Goal: Transaction & Acquisition: Purchase product/service

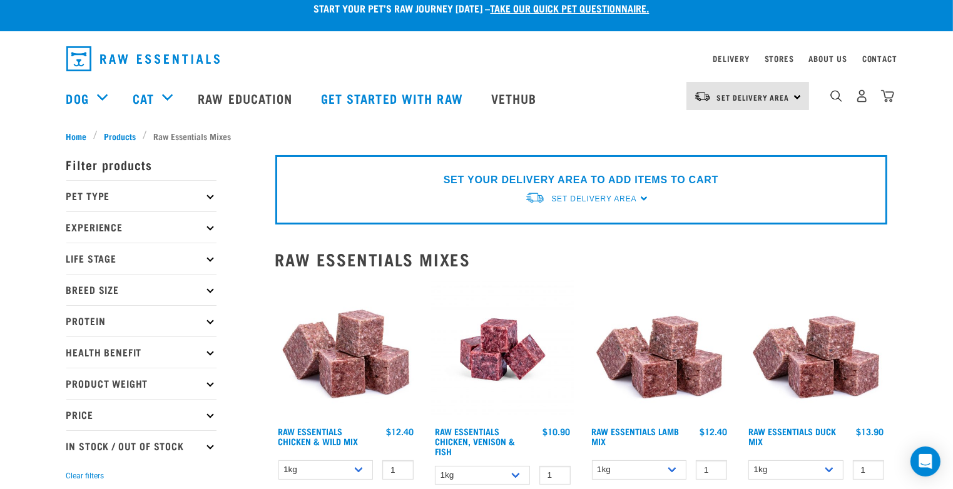
click at [208, 447] on p "In Stock / Out Of Stock" at bounding box center [141, 445] width 150 height 31
drag, startPoint x: 207, startPoint y: 445, endPoint x: 896, endPoint y: 420, distance: 689.3
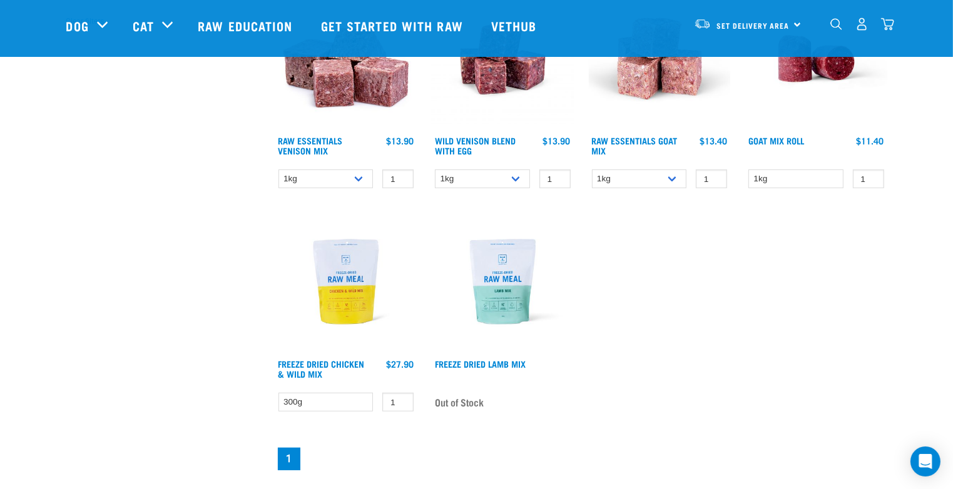
click at [83, 233] on div "× Filter products Pet Type Dog Cat Experience New Raw Feeder Experienced Raw Fe…" at bounding box center [163, 47] width 209 height 865
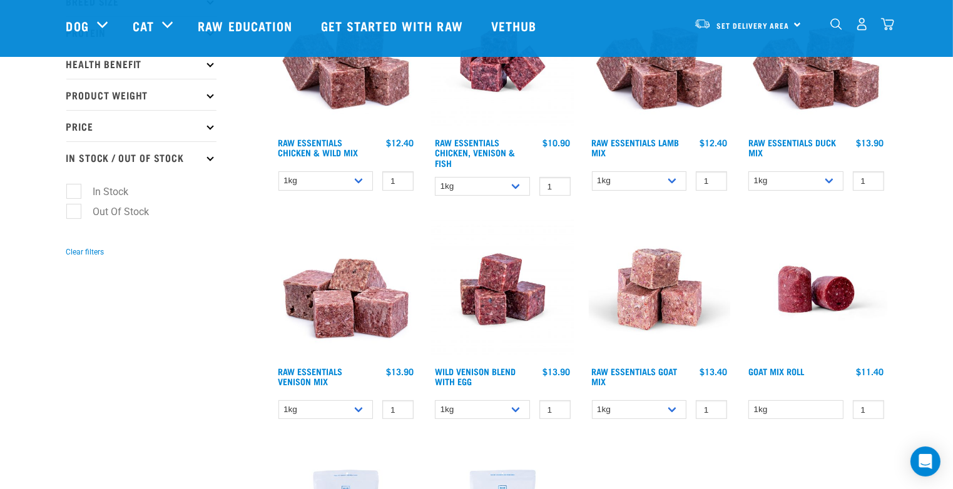
scroll to position [191, 0]
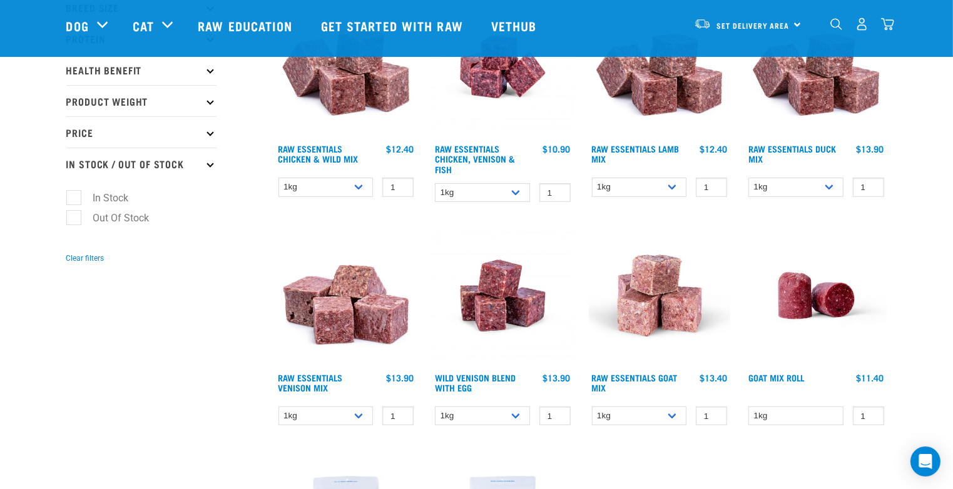
click at [74, 200] on label "In Stock" at bounding box center [103, 198] width 61 height 16
click at [74, 200] on input "In Stock" at bounding box center [70, 195] width 8 height 8
checkbox input "true"
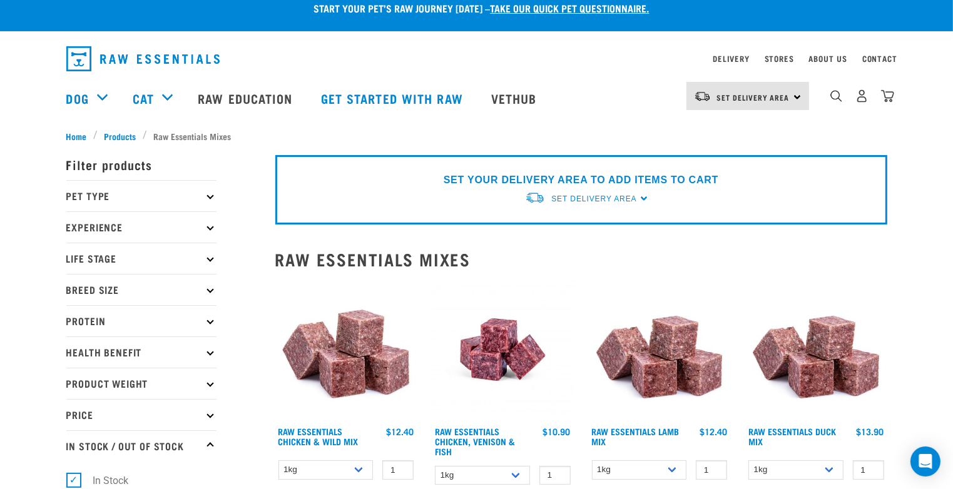
click at [205, 198] on p "Pet Type" at bounding box center [141, 195] width 150 height 31
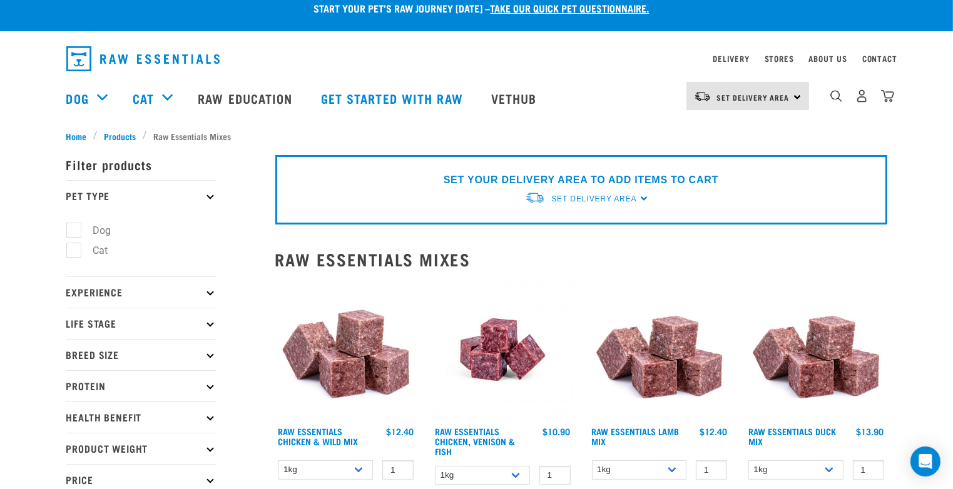
click at [78, 226] on label "Dog" at bounding box center [94, 231] width 43 height 16
click at [74, 226] on input "Dog" at bounding box center [70, 228] width 8 height 8
checkbox input "true"
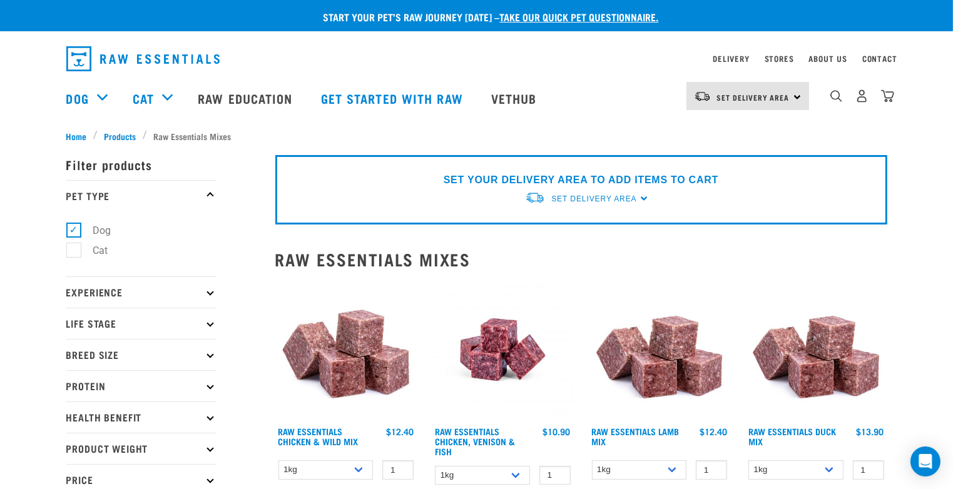
click at [213, 298] on p "Experience" at bounding box center [141, 292] width 150 height 31
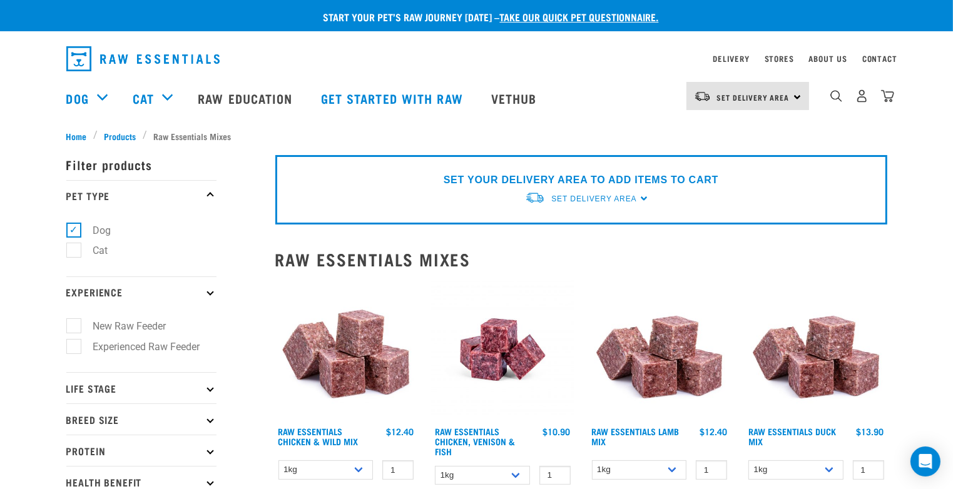
click at [76, 342] on label "Experienced Raw Feeder" at bounding box center [139, 347] width 132 height 16
click at [74, 342] on input "Experienced Raw Feeder" at bounding box center [70, 344] width 8 height 8
checkbox input "true"
click at [206, 390] on p "Life Stage" at bounding box center [141, 387] width 150 height 31
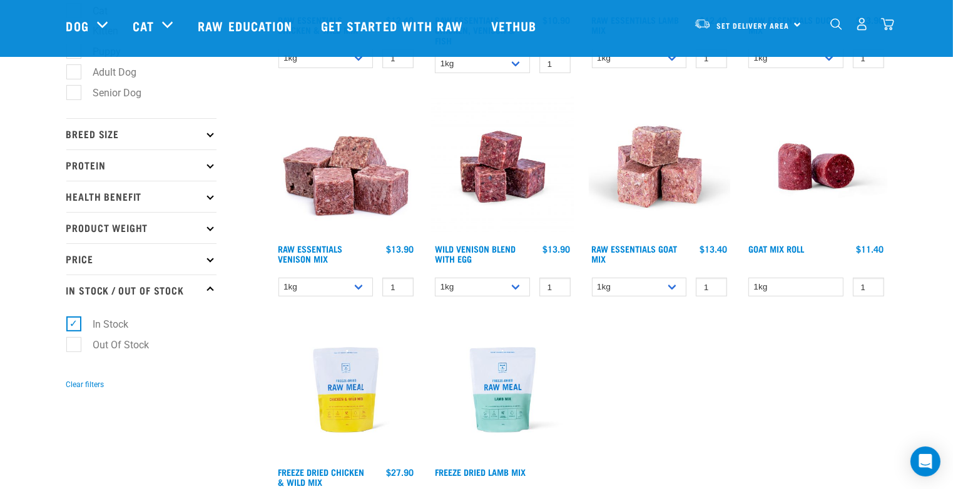
scroll to position [302, 0]
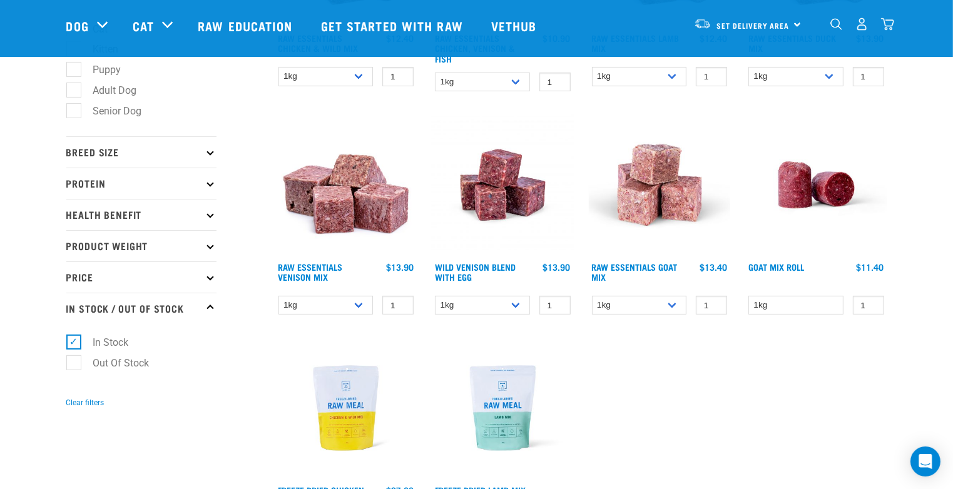
click at [76, 87] on label "Adult Dog" at bounding box center [107, 91] width 69 height 16
click at [74, 87] on input "Adult Dog" at bounding box center [70, 88] width 8 height 8
checkbox input "true"
click at [208, 153] on icon at bounding box center [209, 152] width 7 height 7
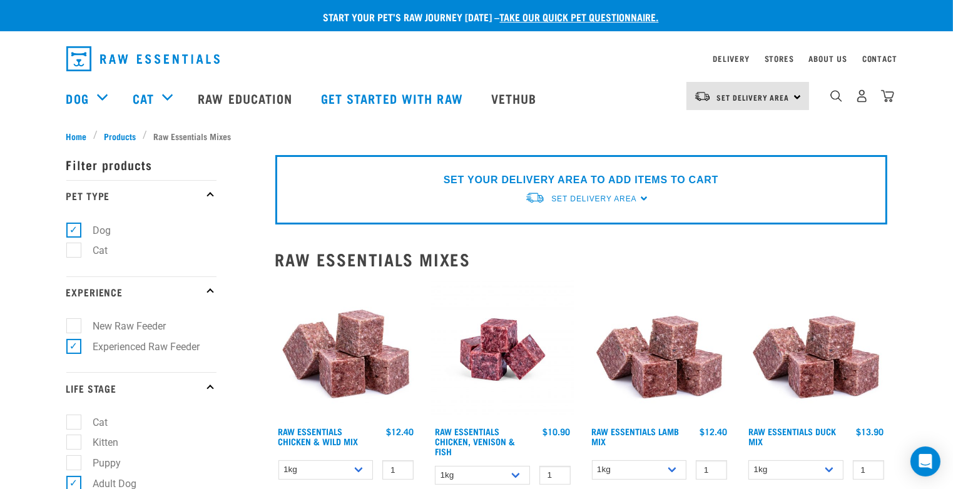
scroll to position [428, 0]
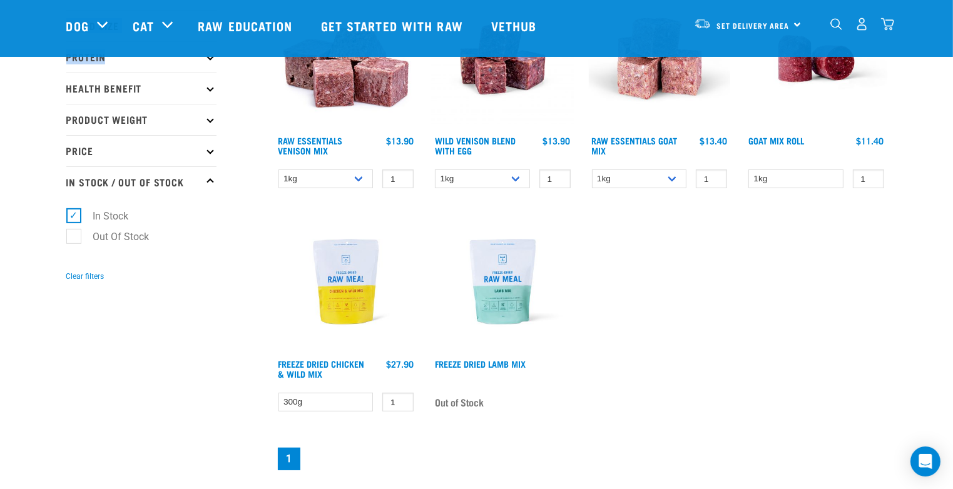
click at [209, 58] on div "Start your pet’s raw journey today – take our quick pet questionnaire. Delivery…" at bounding box center [476, 22] width 953 height 901
click at [209, 58] on icon at bounding box center [209, 57] width 7 height 7
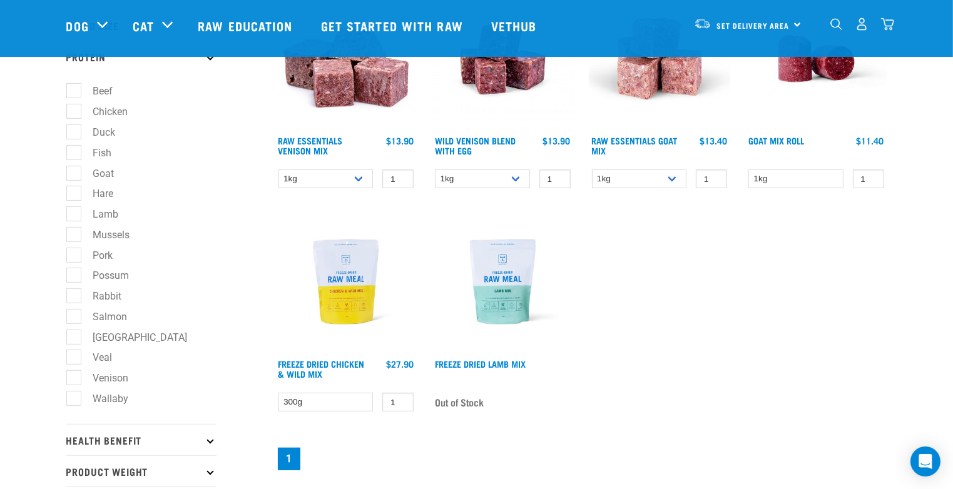
click at [75, 90] on label "Beef" at bounding box center [95, 91] width 45 height 16
click at [74, 90] on input "Beef" at bounding box center [70, 89] width 8 height 8
checkbox input "true"
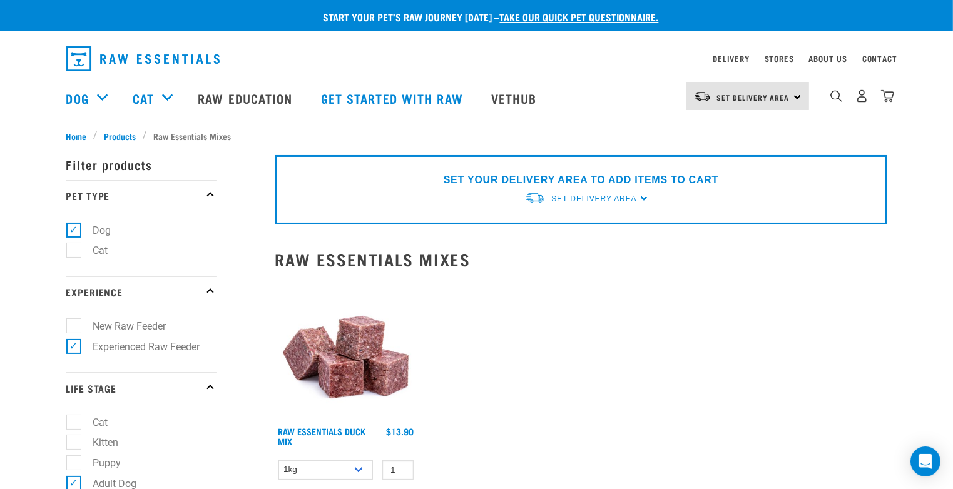
click at [696, 103] on div "Set Delivery Area [GEOGRAPHIC_DATA]" at bounding box center [747, 96] width 123 height 28
click at [579, 356] on div "Raw Essentials Duck Mix 1 0 100 0 100 1" at bounding box center [581, 410] width 627 height 277
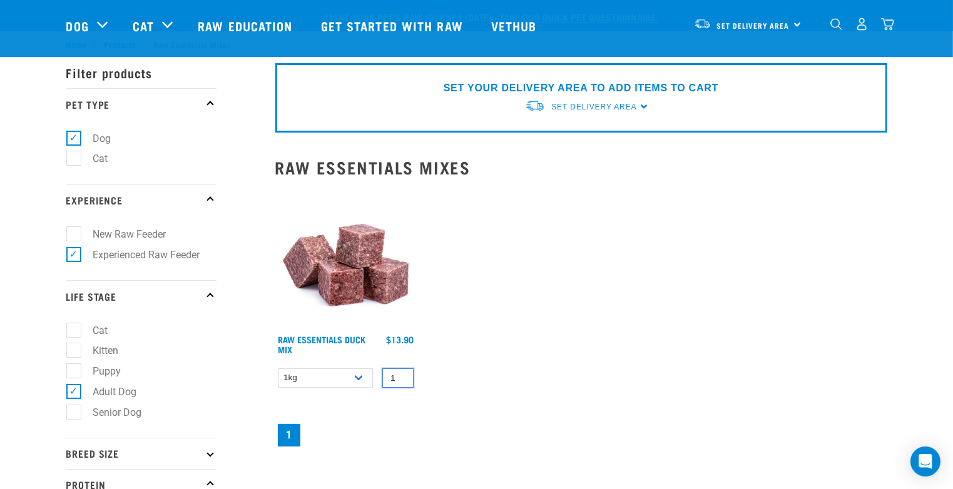
scroll to position [466, 0]
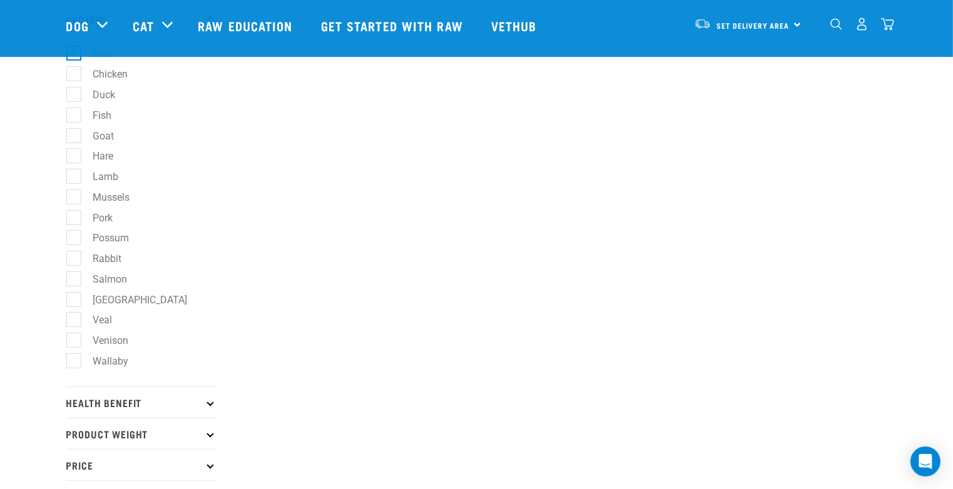
click at [212, 406] on icon at bounding box center [209, 402] width 7 height 7
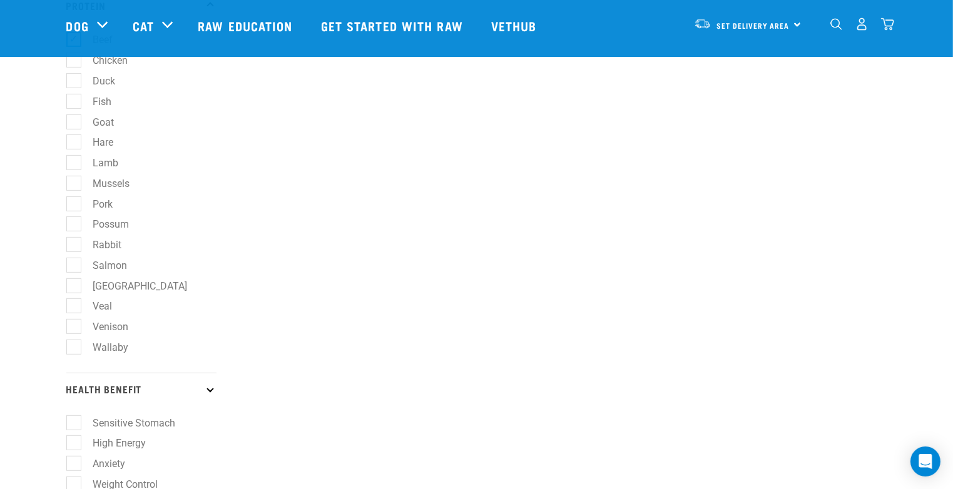
scroll to position [898, 0]
